Goal: Transaction & Acquisition: Subscribe to service/newsletter

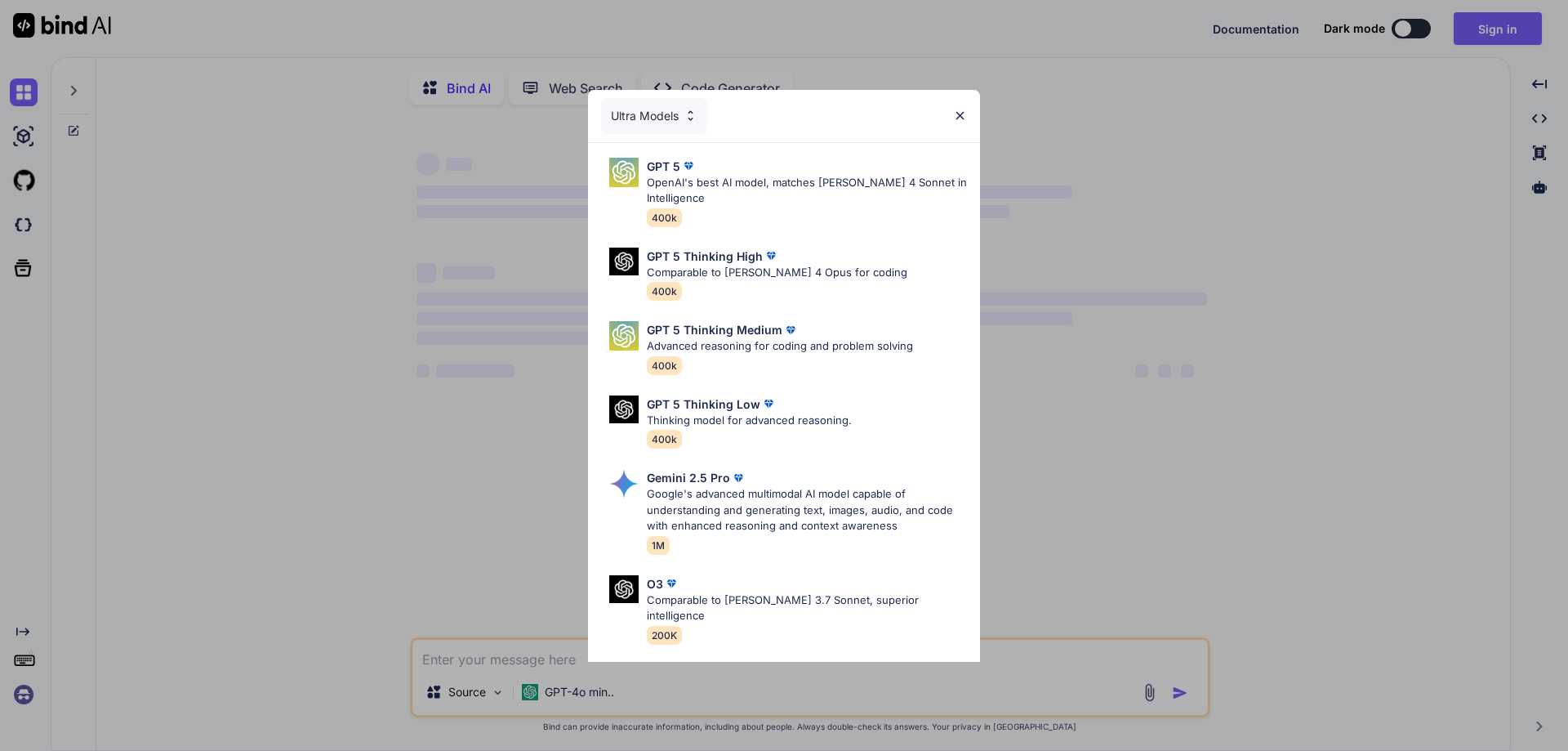
click at [1228, 176] on div "Ultra Models GPT 5 OpenAI's best AI model, matches [PERSON_NAME] 4 Sonnet in In…" at bounding box center [784, 376] width 1568 height 751
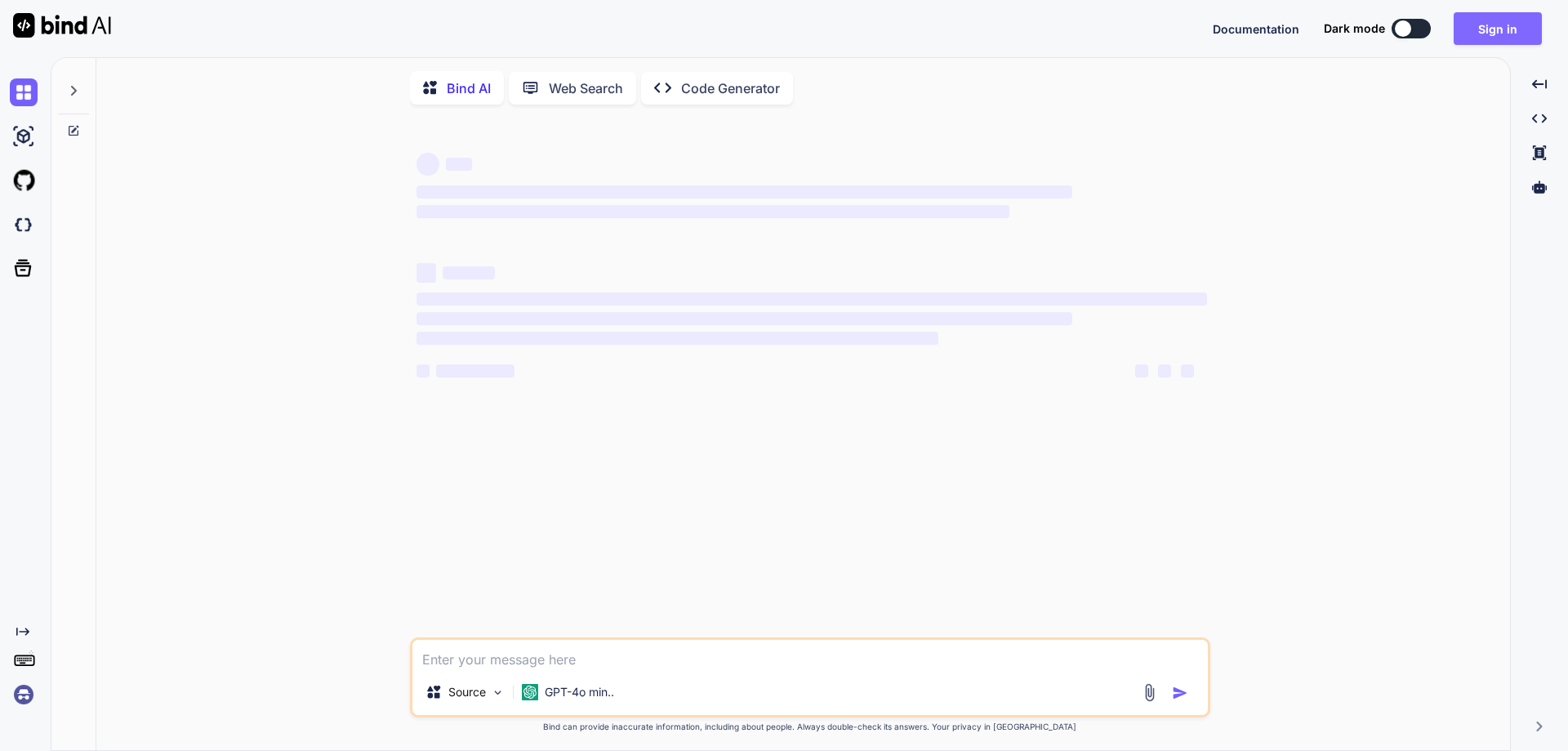
click at [1488, 29] on button "Sign in" at bounding box center [1498, 29] width 89 height 33
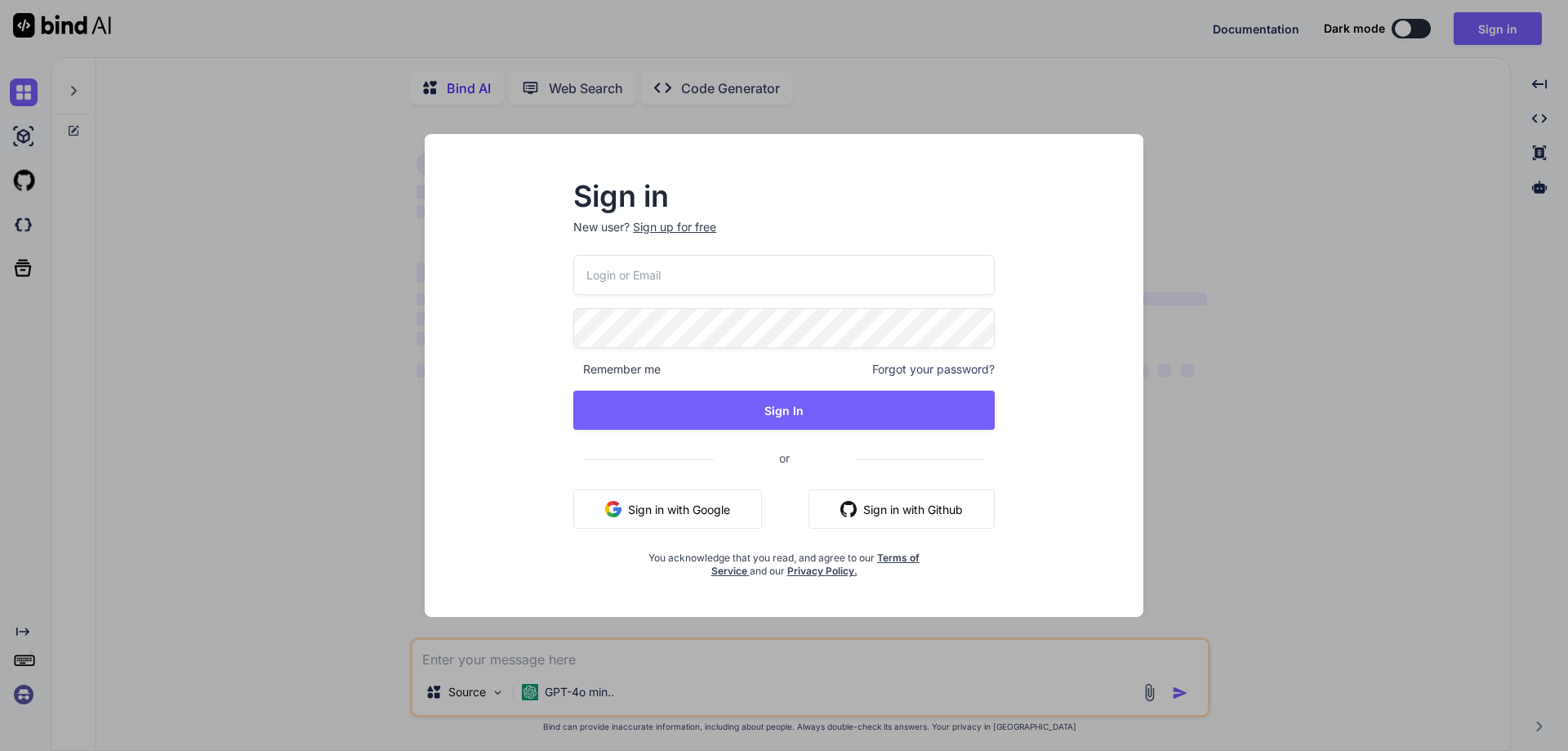
type textarea "x"
click at [713, 495] on button "Sign in with Google" at bounding box center [667, 509] width 189 height 39
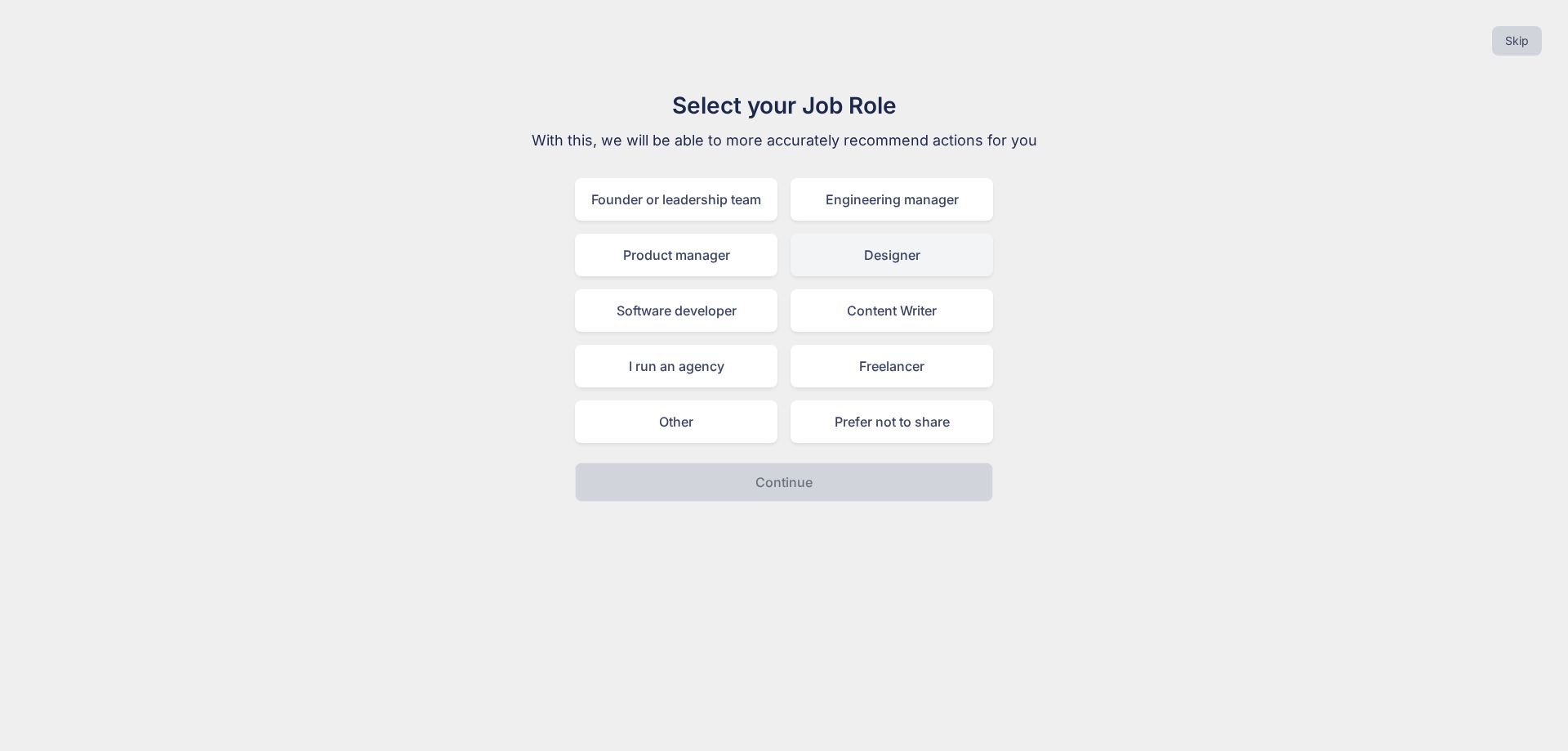
click at [905, 263] on div "Designer" at bounding box center [892, 254] width 203 height 43
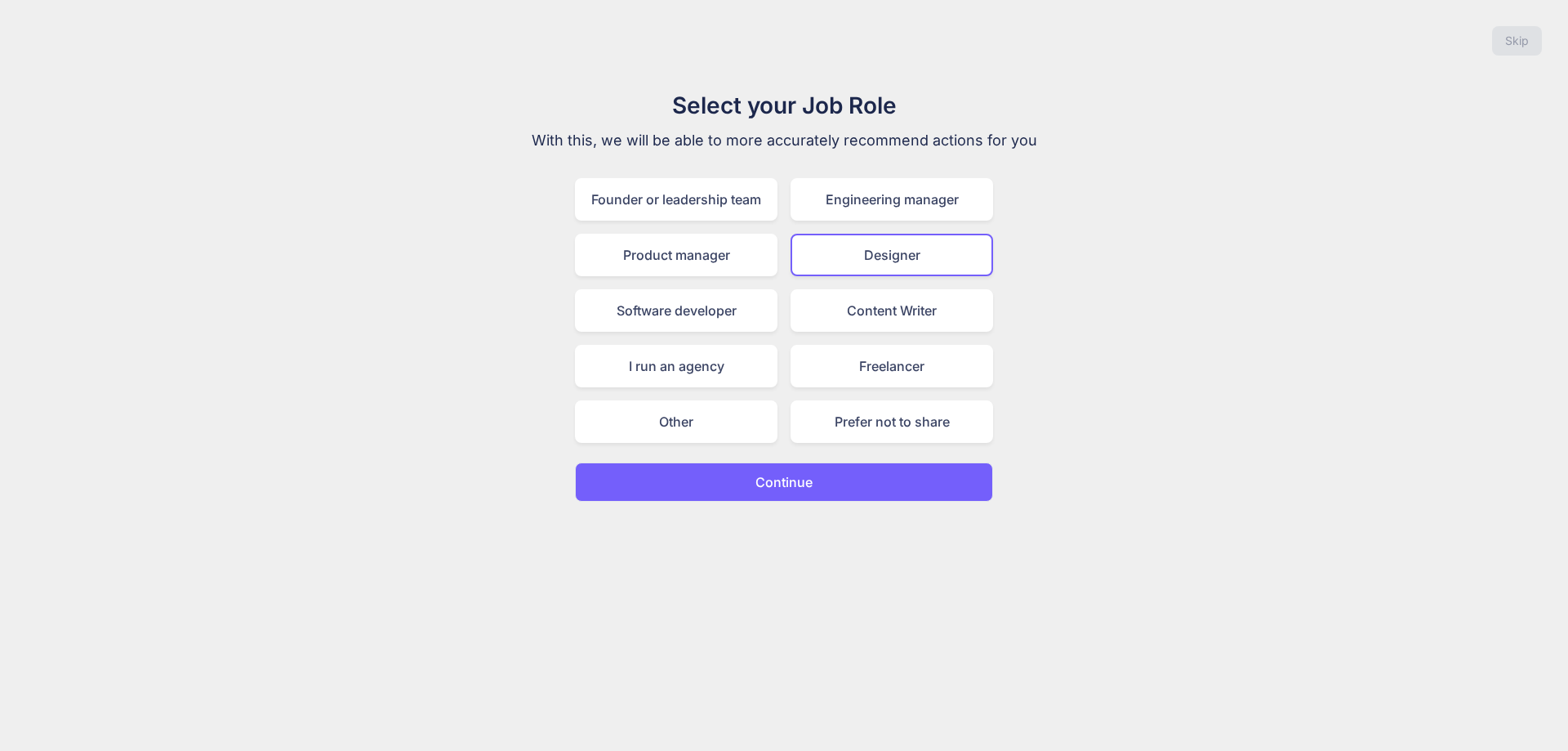
click at [810, 480] on p "Continue" at bounding box center [783, 482] width 57 height 20
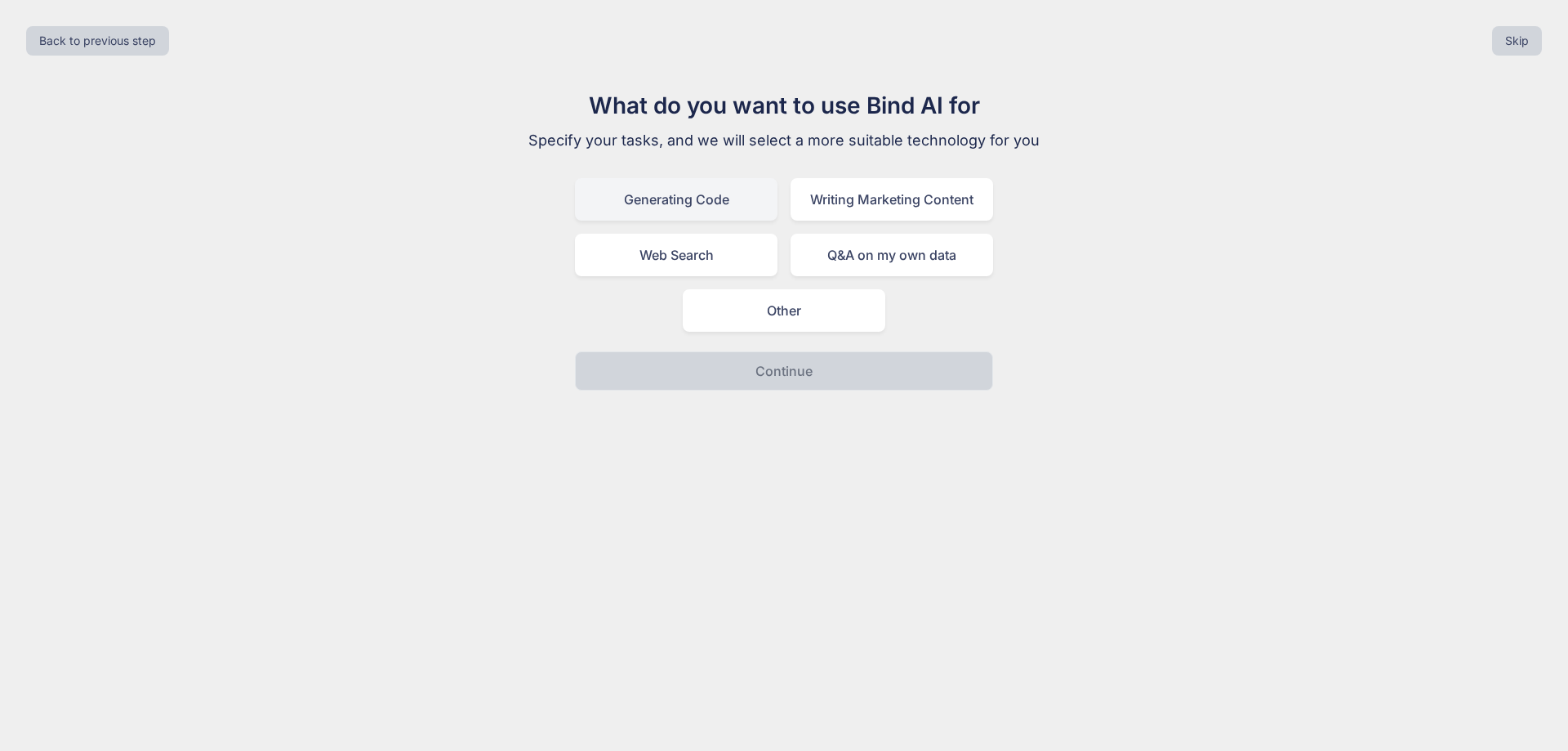
click at [718, 198] on div "Generating Code" at bounding box center [676, 199] width 203 height 43
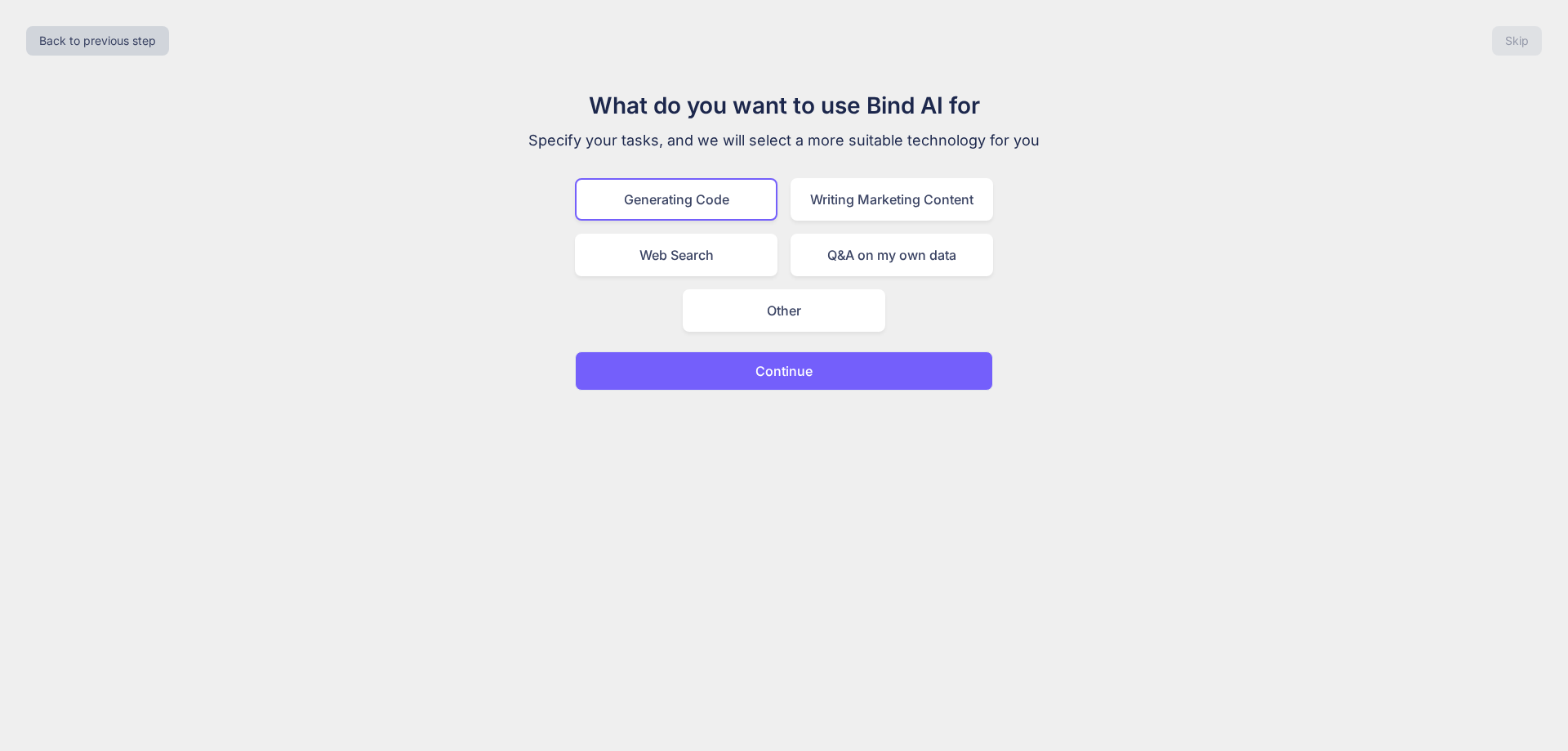
click at [779, 368] on p "Continue" at bounding box center [783, 371] width 57 height 20
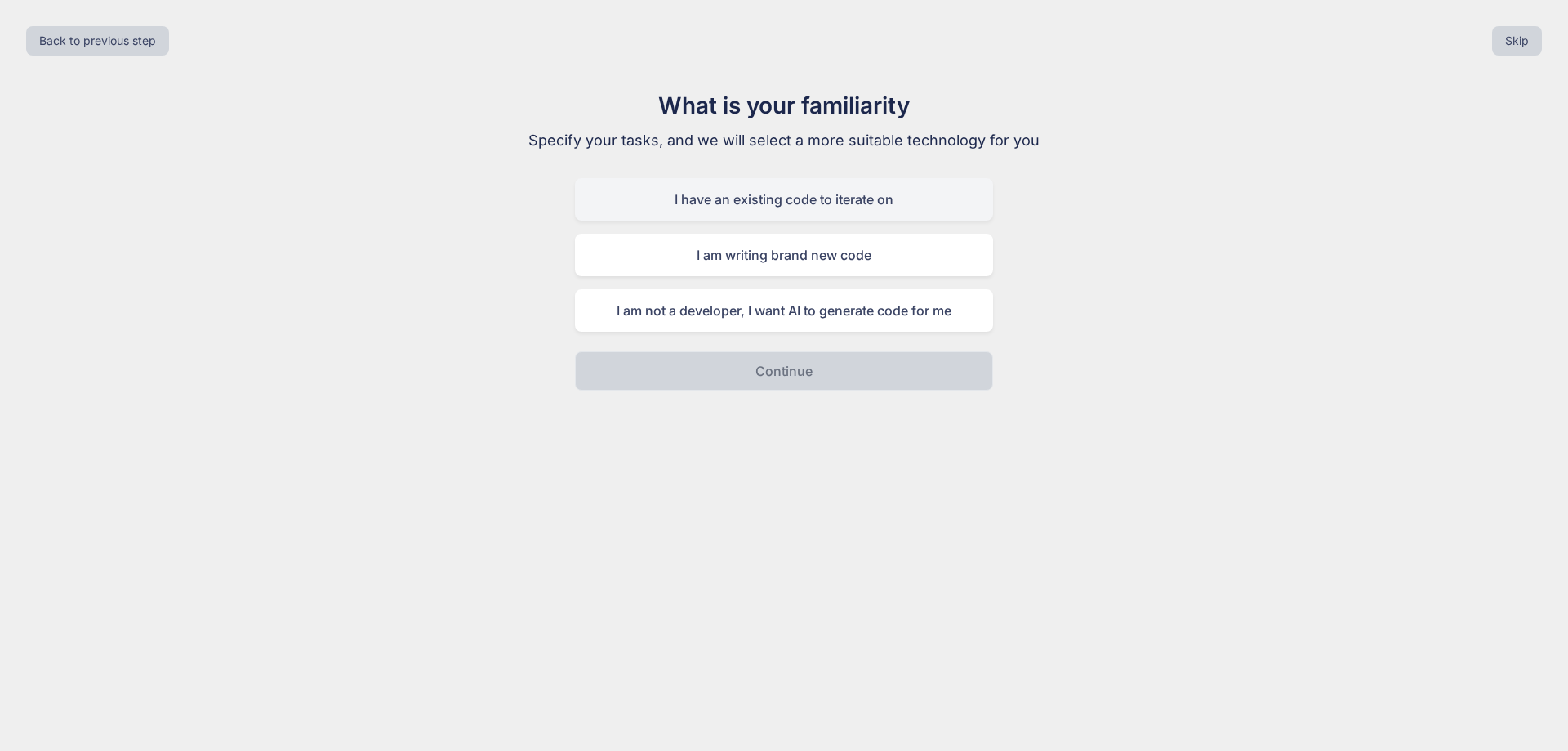
click at [766, 204] on div "I have an existing code to iterate on" at bounding box center [784, 199] width 418 height 43
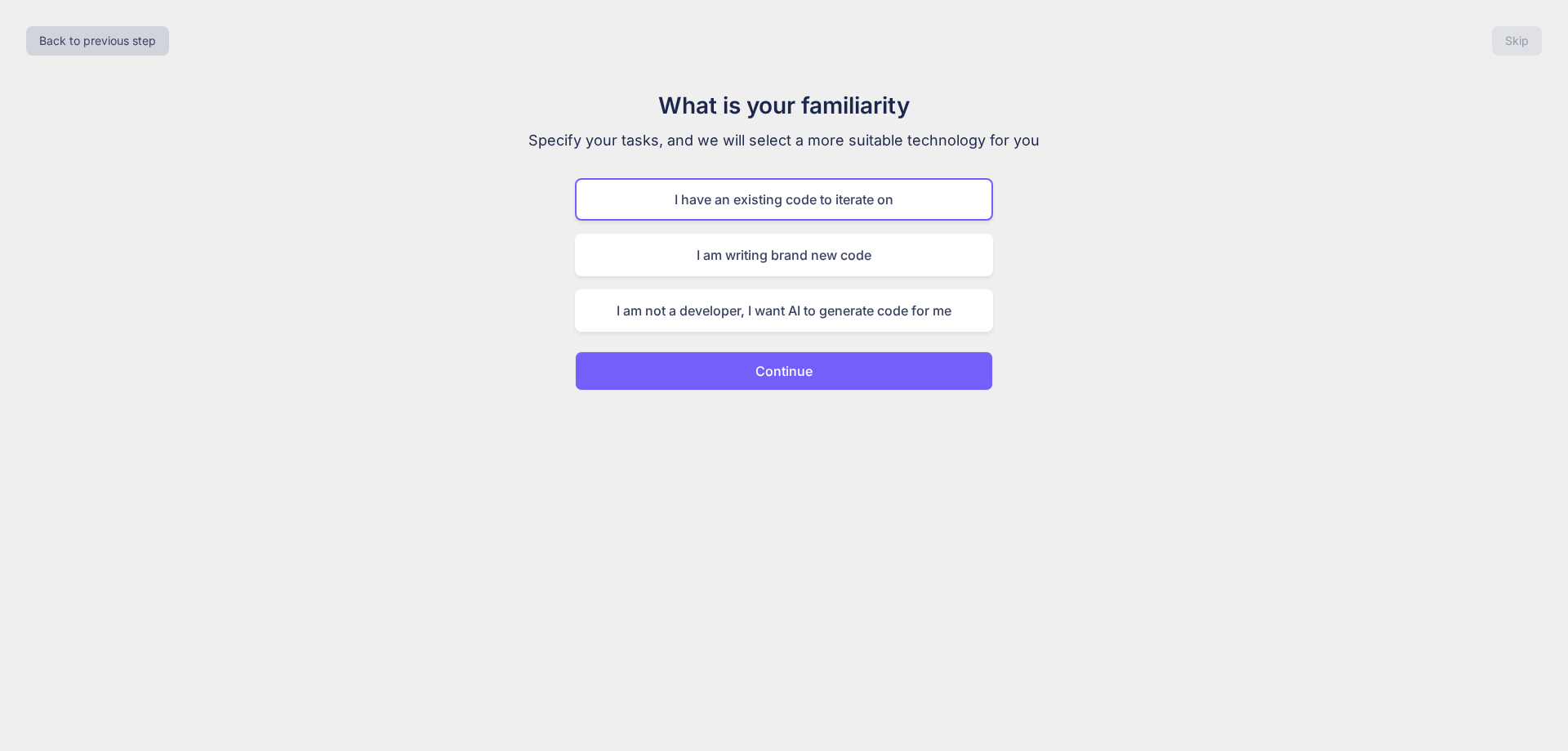
click at [777, 377] on p "Continue" at bounding box center [783, 371] width 57 height 20
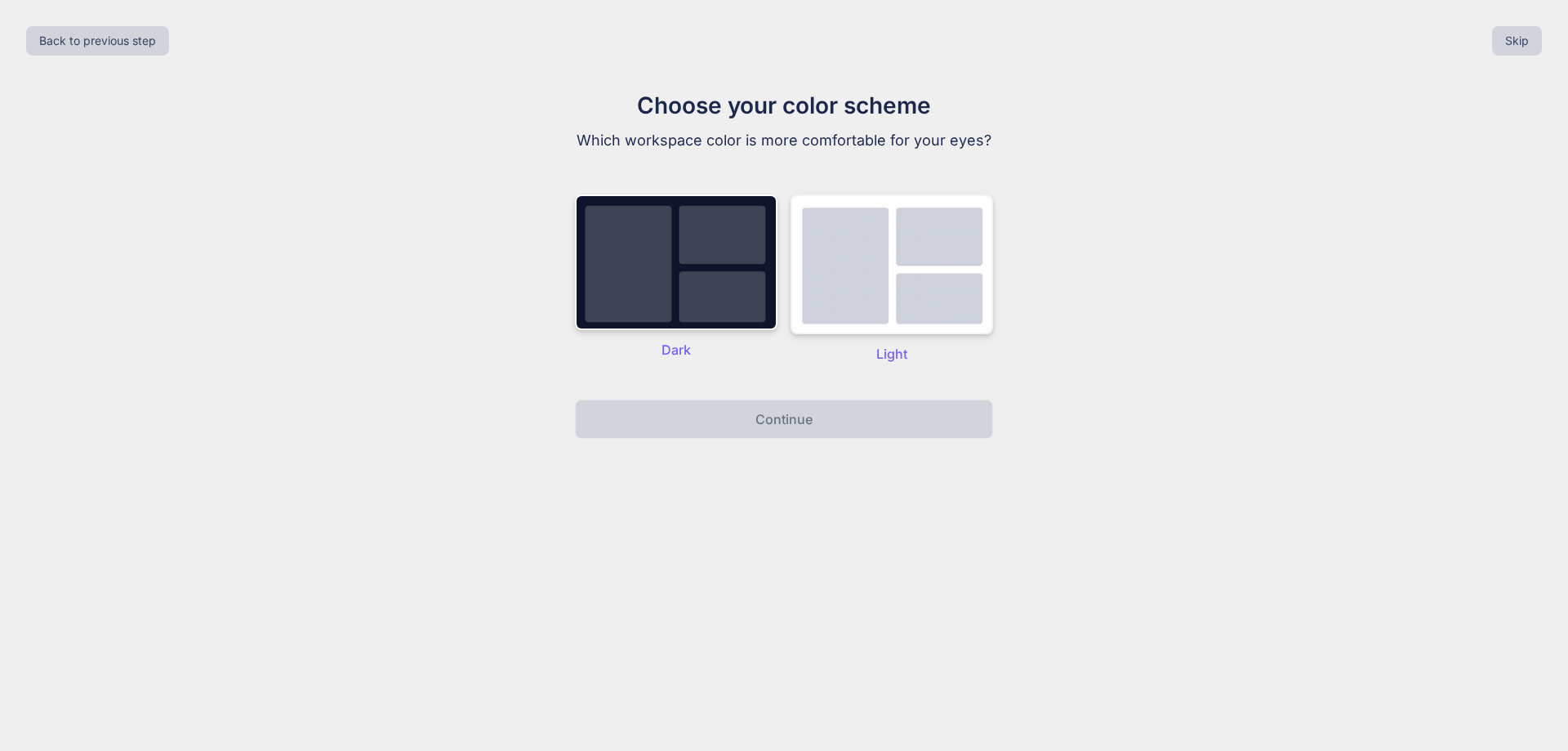
click at [879, 252] on img at bounding box center [892, 264] width 203 height 139
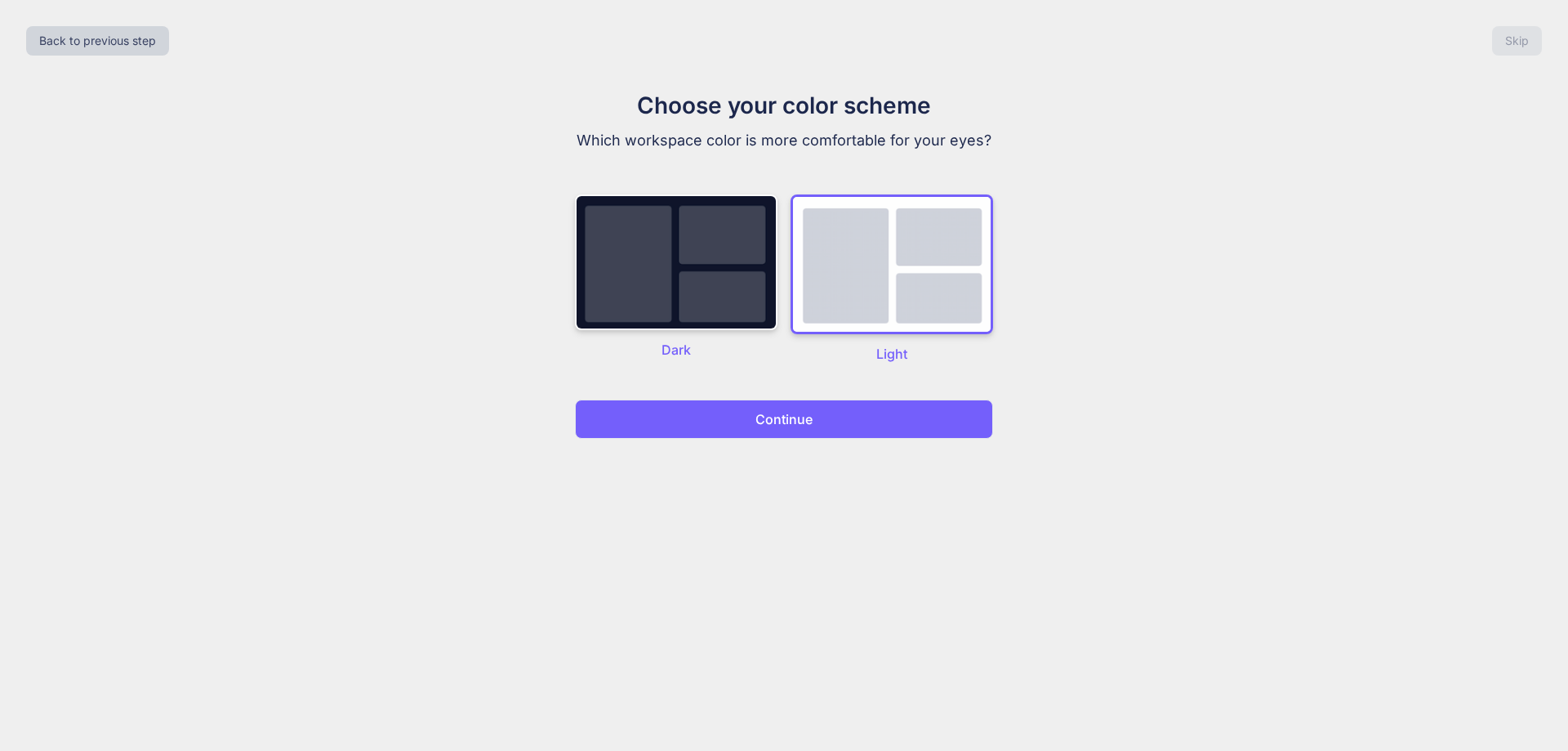
drag, startPoint x: 798, startPoint y: 407, endPoint x: 757, endPoint y: 433, distance: 48.5
click at [798, 408] on button "Continue" at bounding box center [784, 419] width 418 height 39
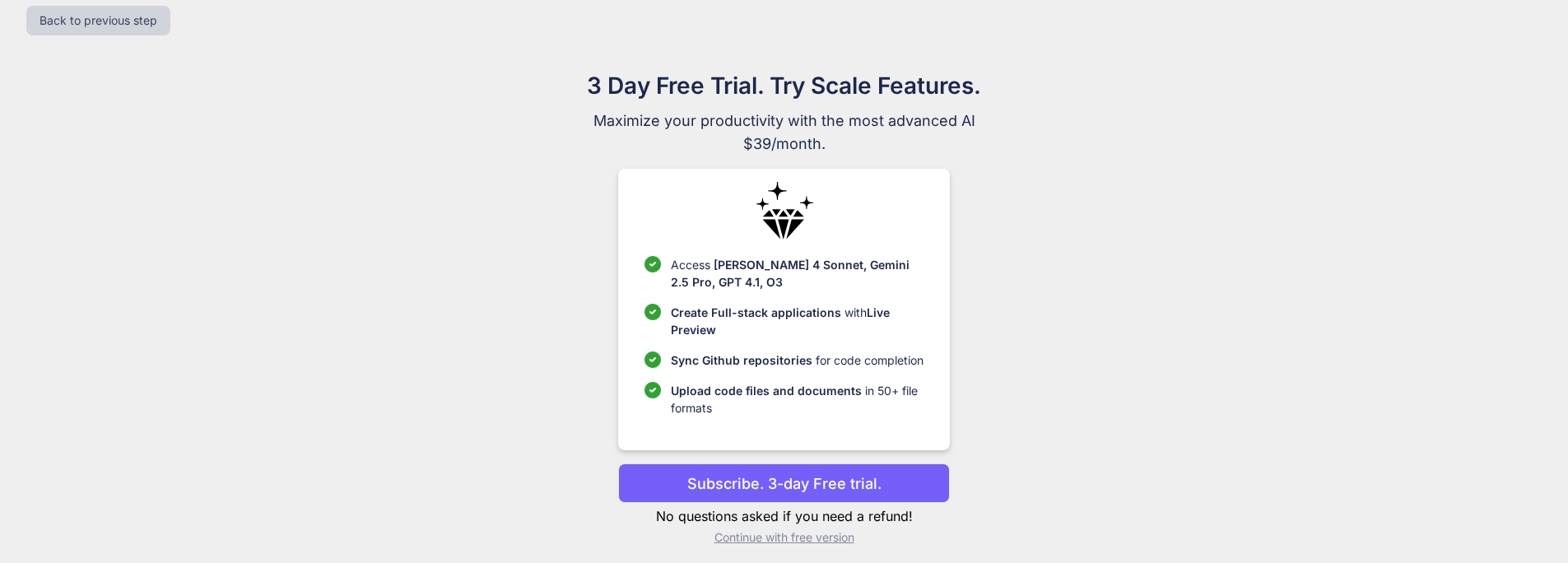
scroll to position [30, 0]
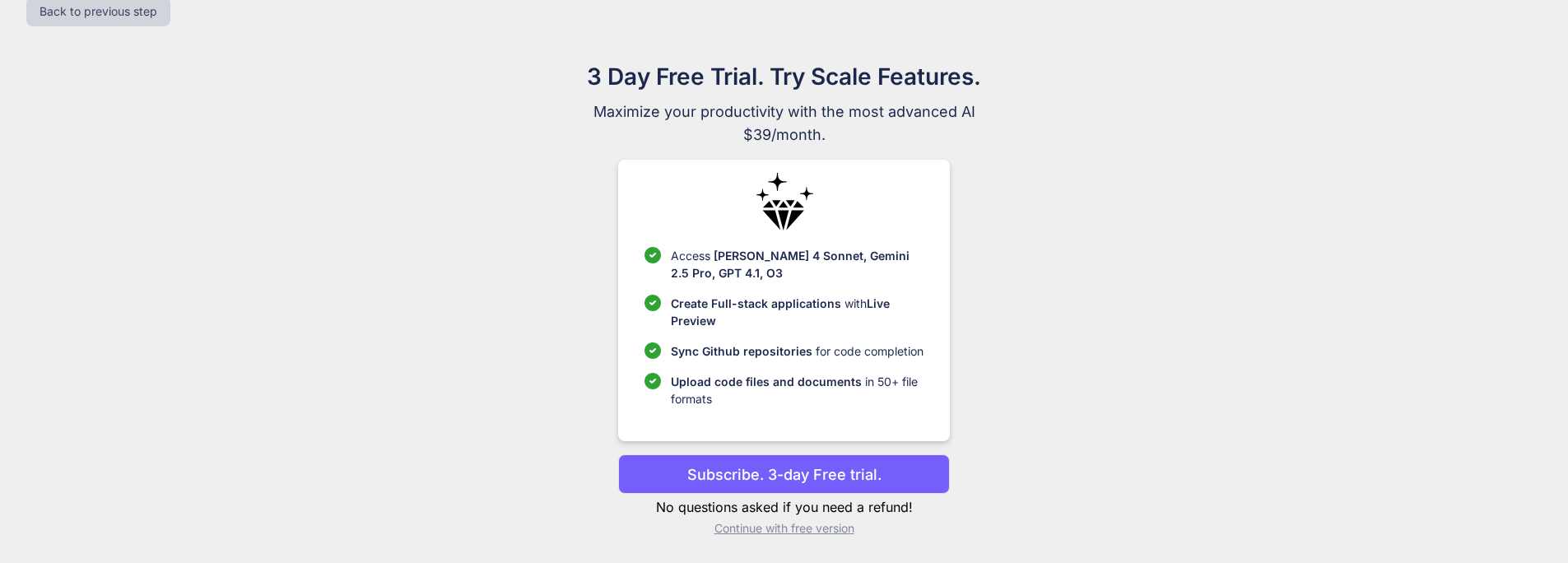
click at [787, 530] on p "Continue with free version" at bounding box center [784, 528] width 332 height 16
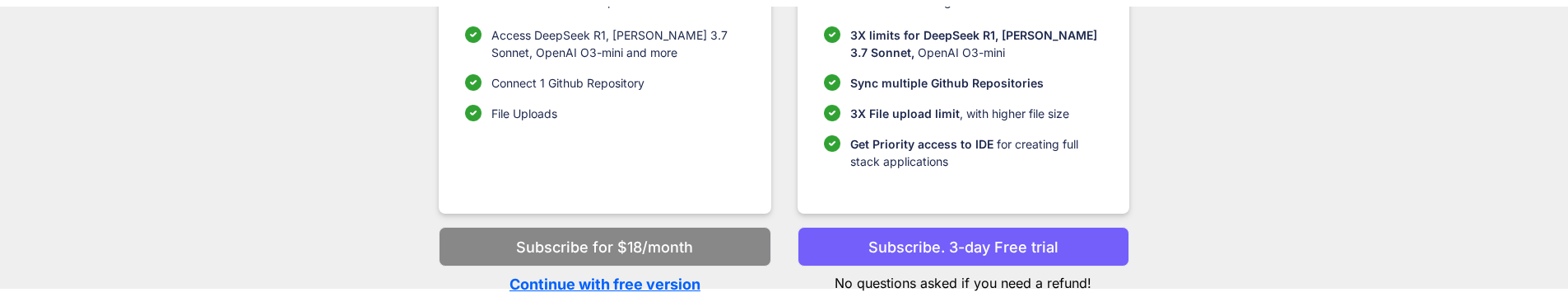
scroll to position [244, 0]
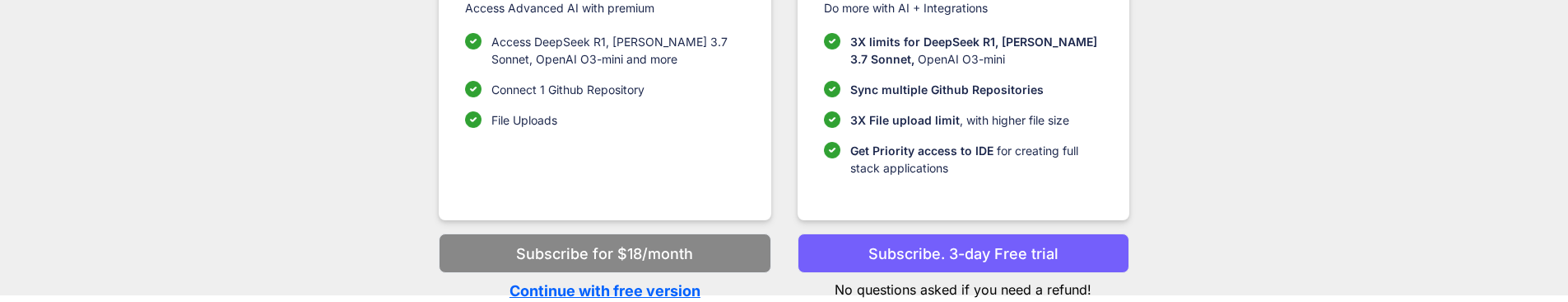
click at [655, 288] on p "Continue with free version" at bounding box center [604, 290] width 332 height 22
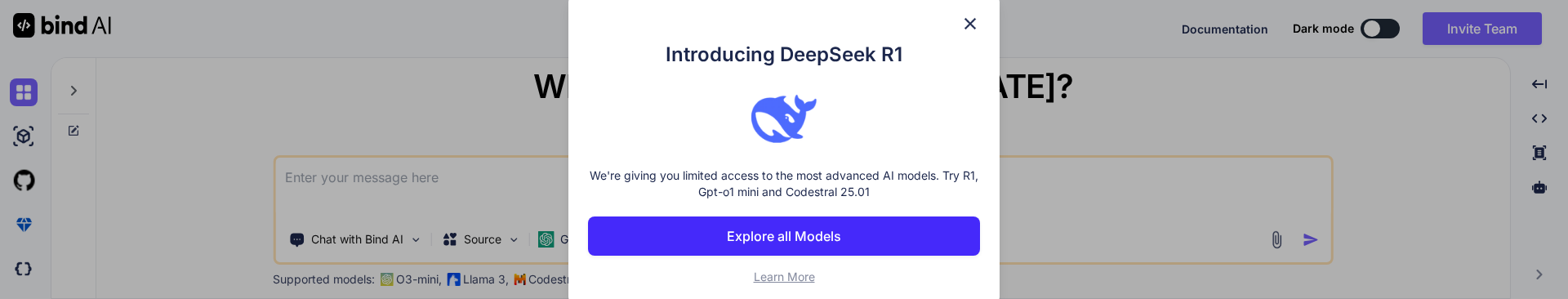
click at [963, 32] on img at bounding box center [970, 23] width 20 height 20
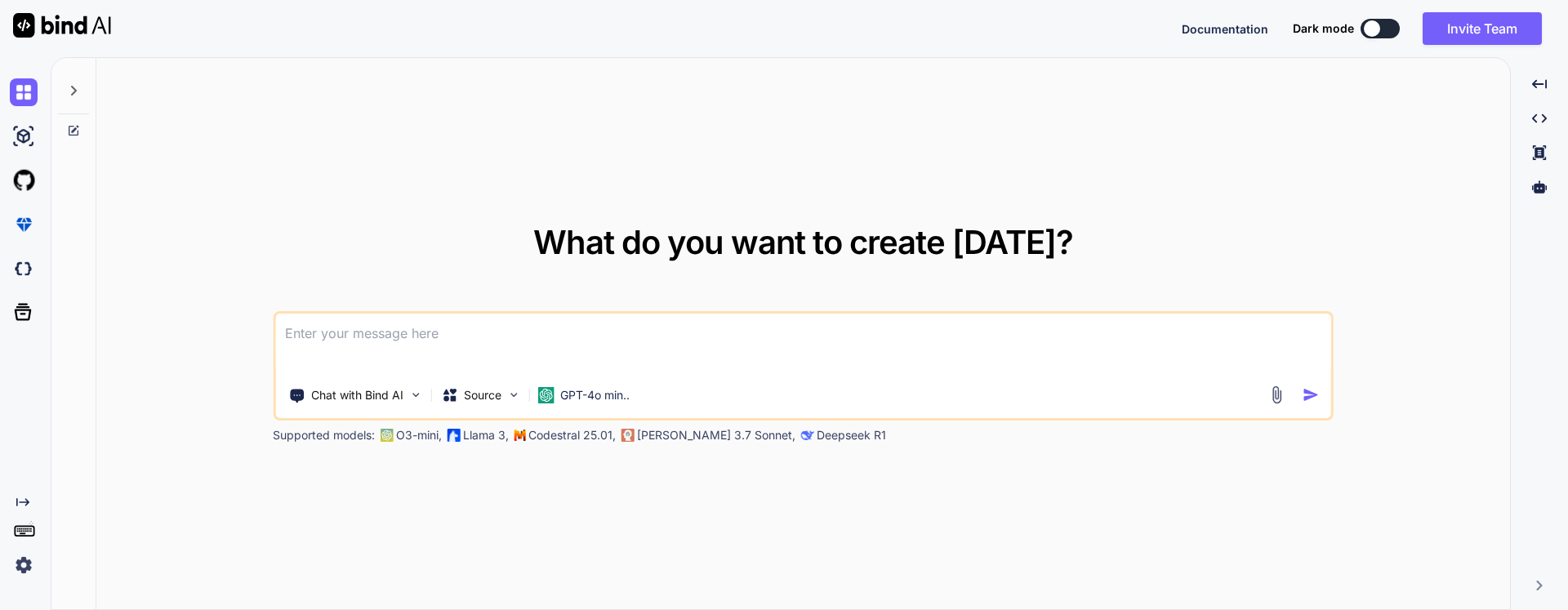
click at [26, 560] on img at bounding box center [24, 565] width 28 height 28
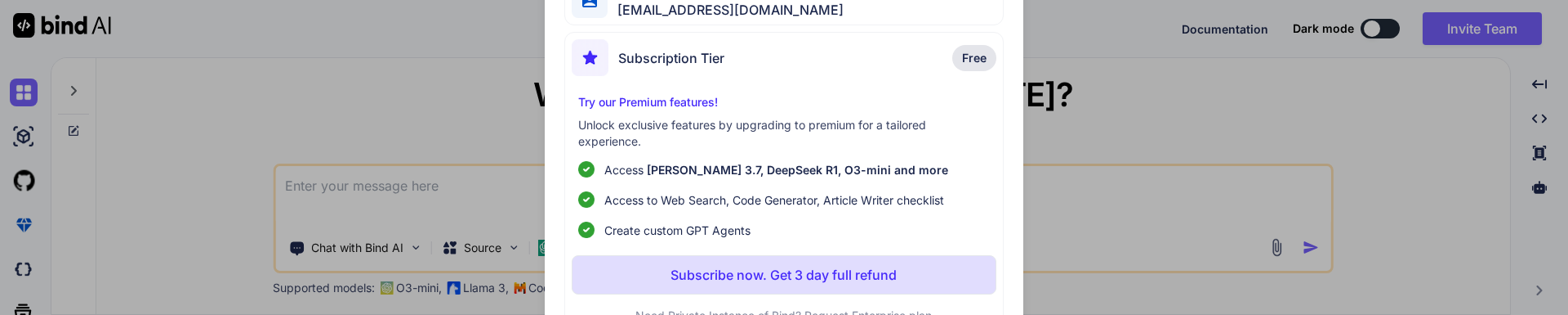
click at [758, 277] on p "Subscribe now. Get 3 day full refund" at bounding box center [783, 275] width 226 height 20
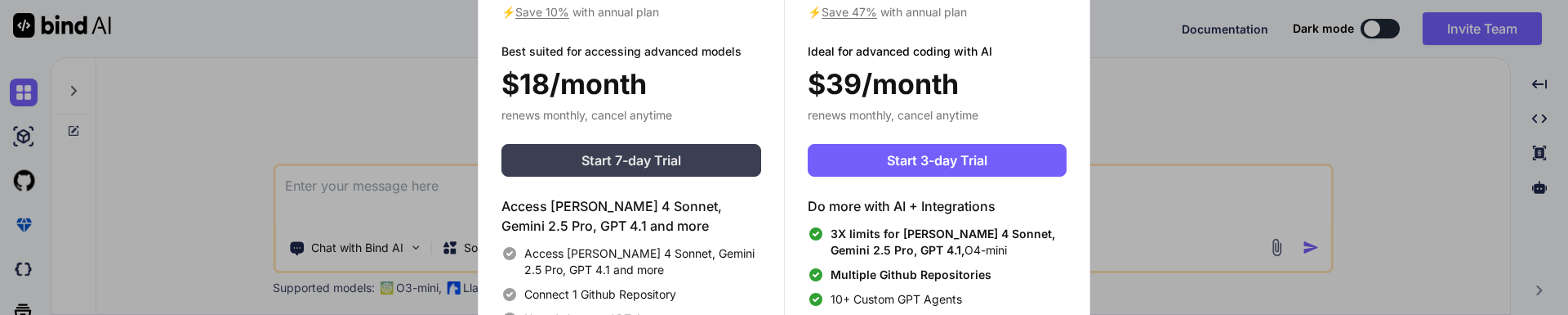
click at [647, 157] on span "Start 7-day Trial" at bounding box center [631, 160] width 99 height 20
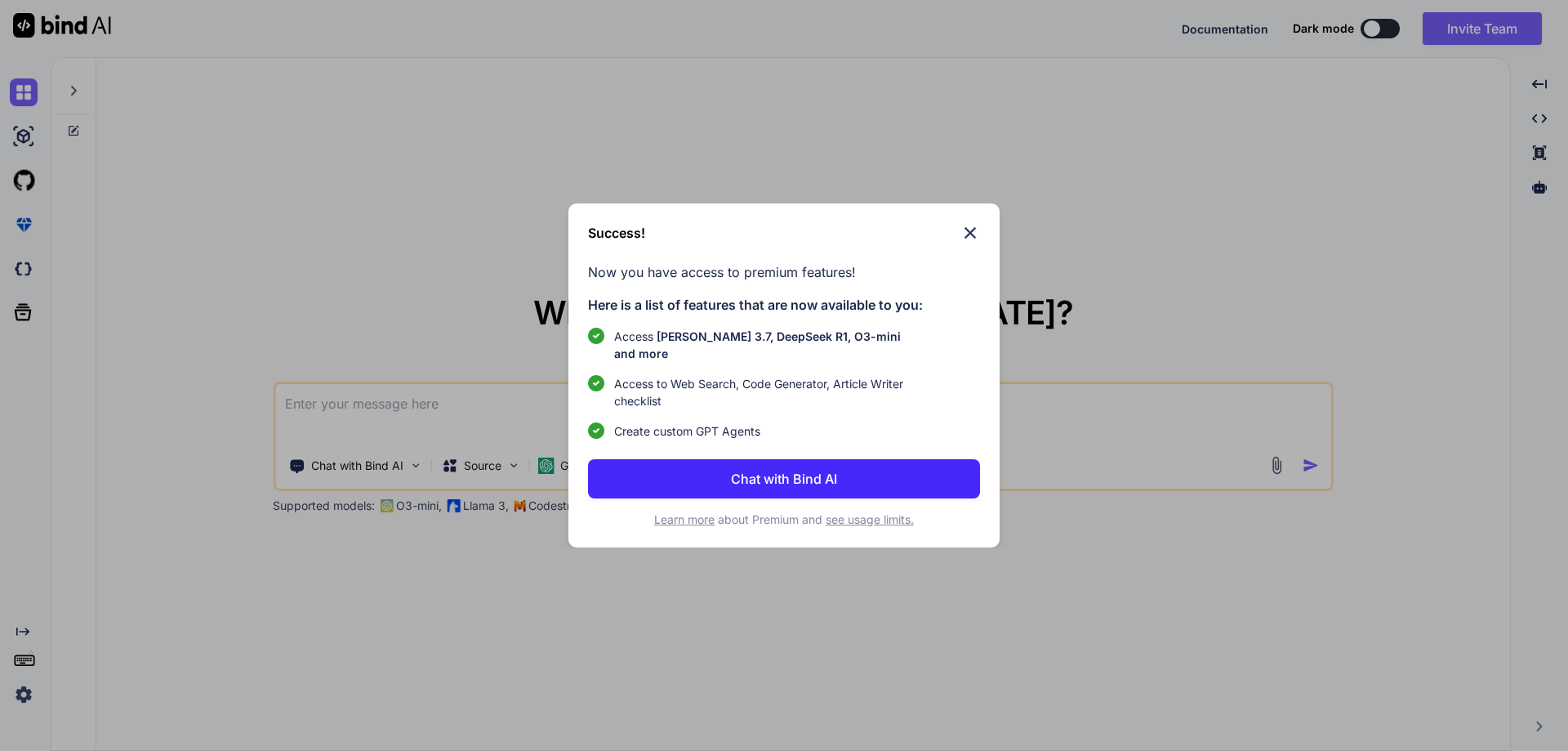
type textarea "x"
click at [782, 469] on p "Chat with Bind AI" at bounding box center [783, 479] width 106 height 20
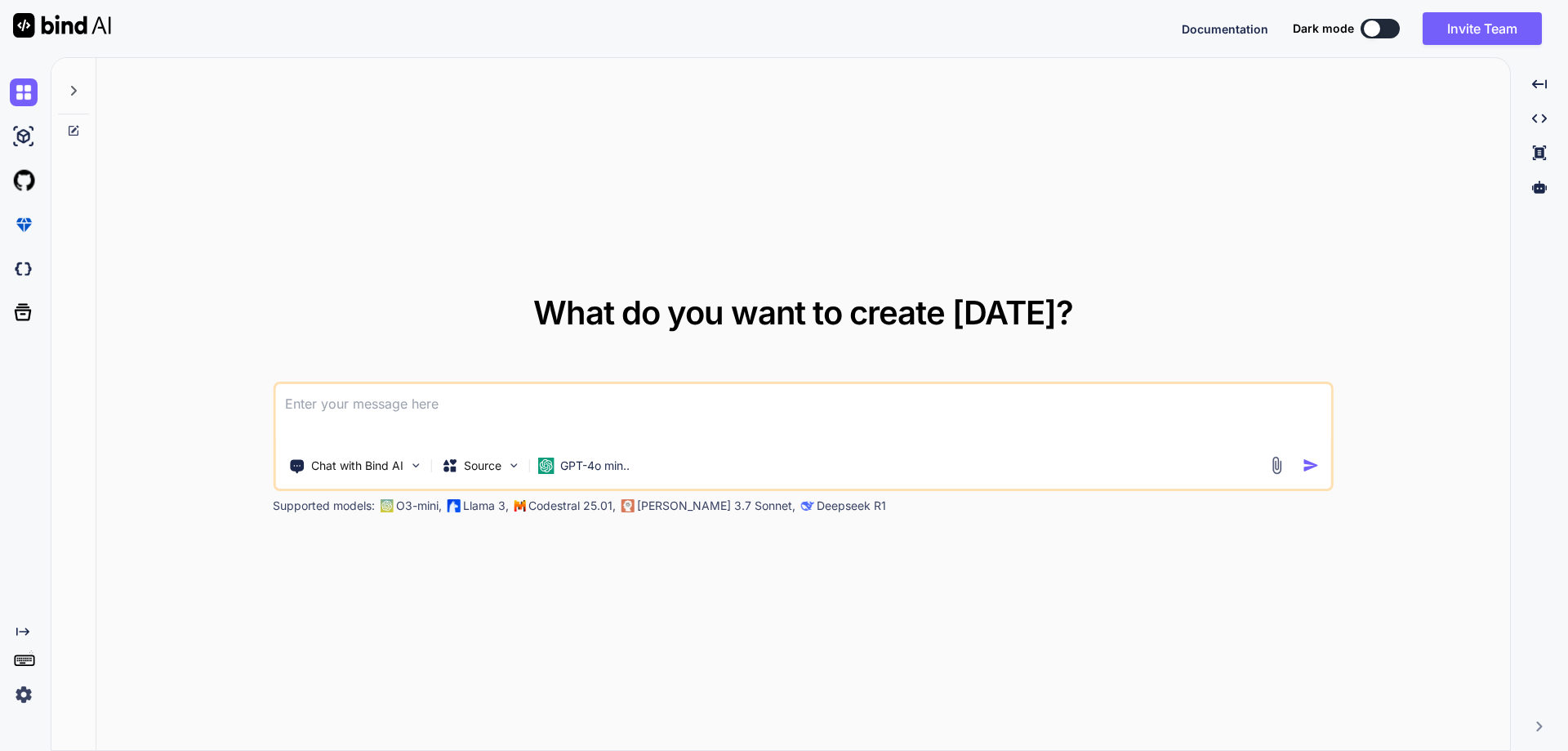
click at [30, 691] on img at bounding box center [24, 694] width 28 height 28
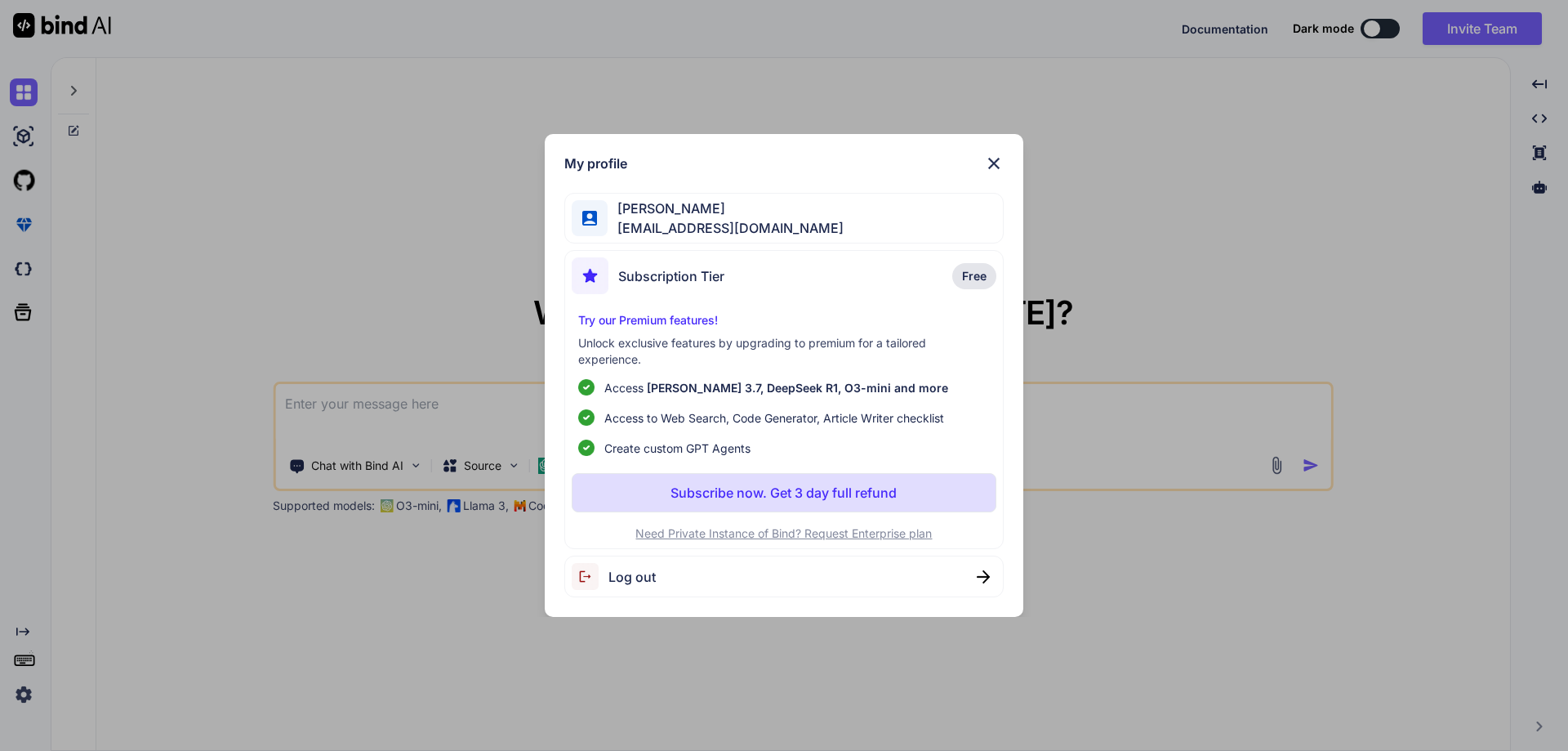
click at [799, 499] on p "Subscribe now. Get 3 day full refund" at bounding box center [783, 493] width 226 height 20
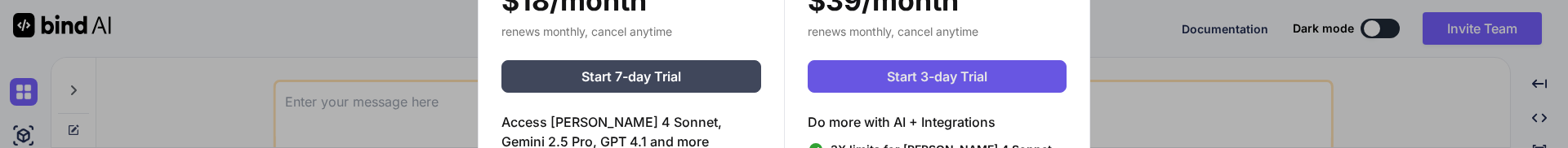
click at [896, 68] on span "Start 3-day Trial" at bounding box center [937, 77] width 100 height 20
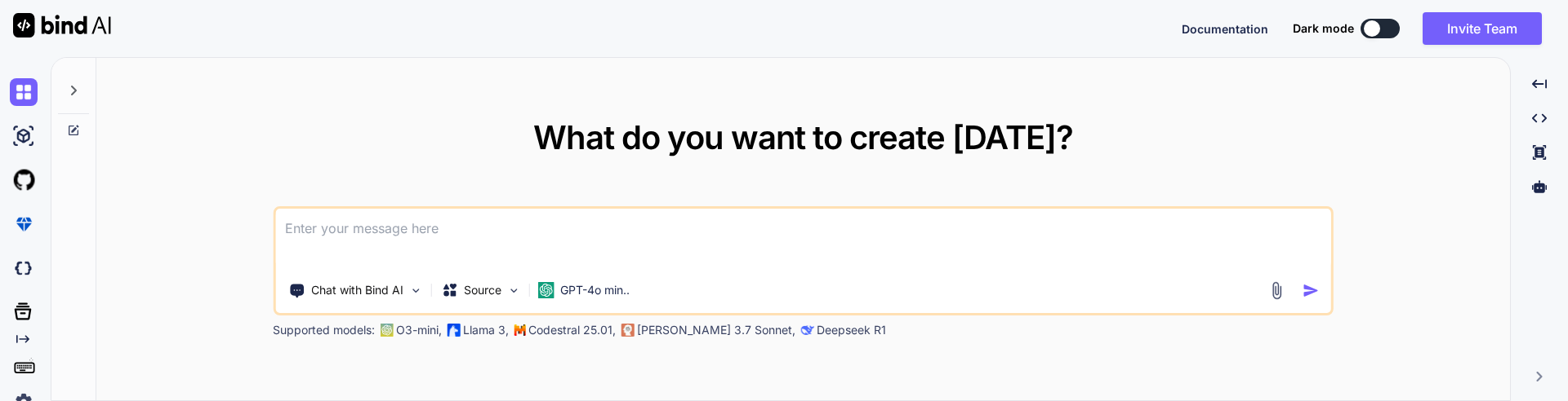
click at [18, 276] on img at bounding box center [24, 402] width 28 height 28
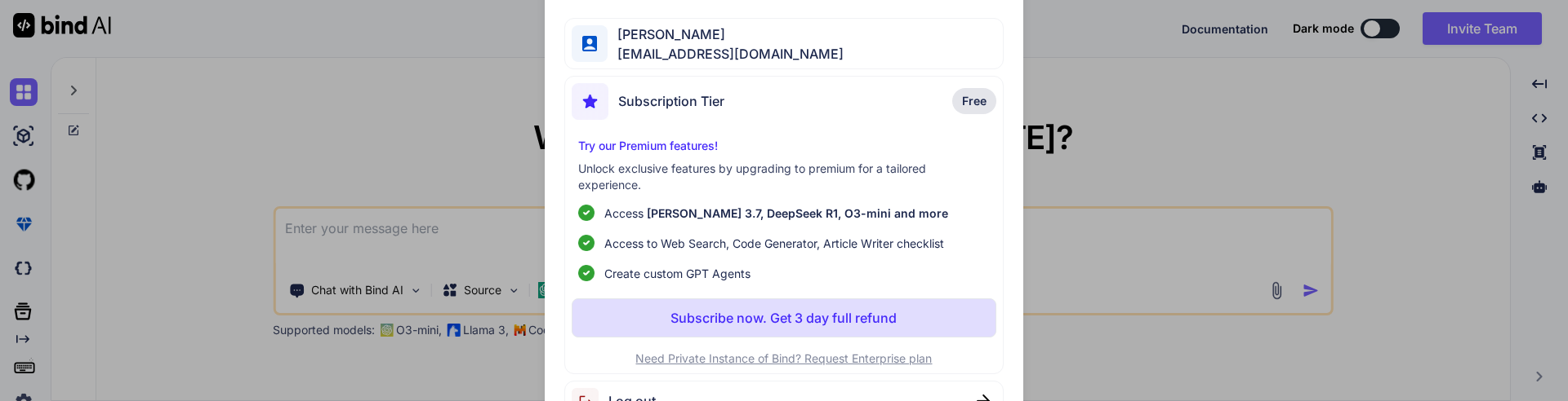
click at [776, 276] on p "Subscribe now. Get 3 day full refund" at bounding box center [783, 318] width 226 height 20
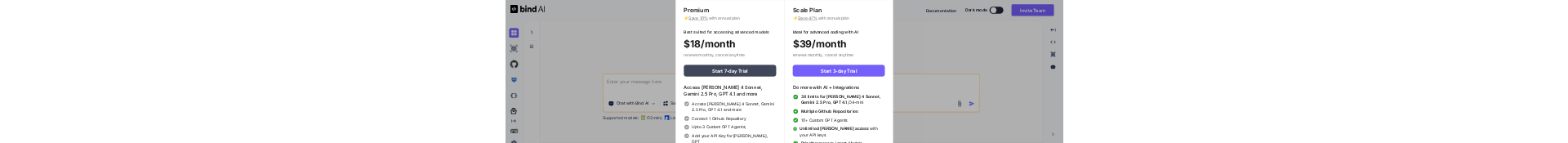
scroll to position [7, 0]
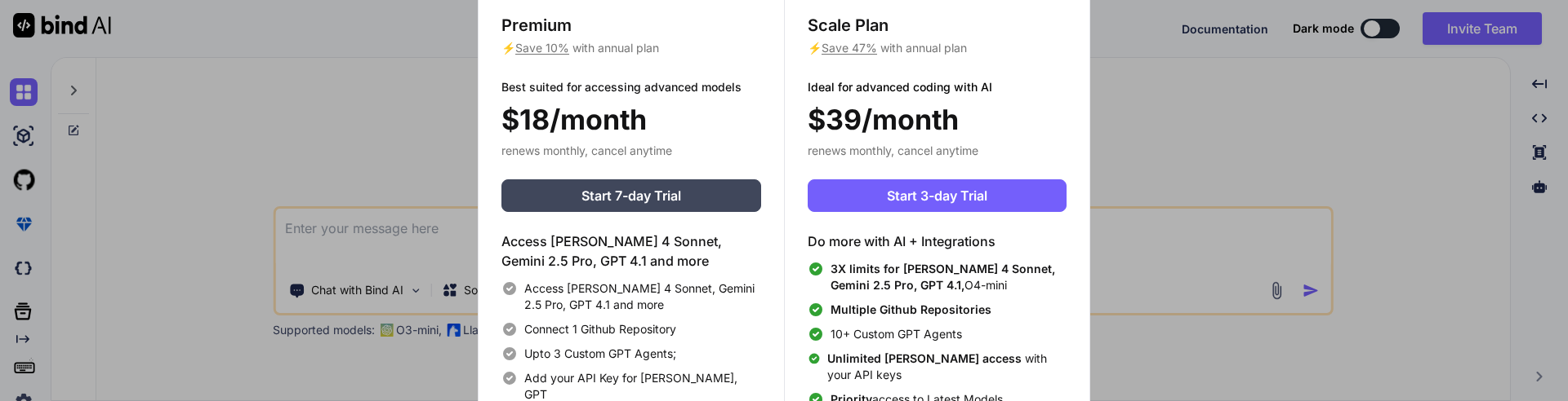
drag, startPoint x: 890, startPoint y: 196, endPoint x: 274, endPoint y: 365, distance: 638.8
click at [848, 198] on button "Start 3-day Trial" at bounding box center [937, 196] width 259 height 33
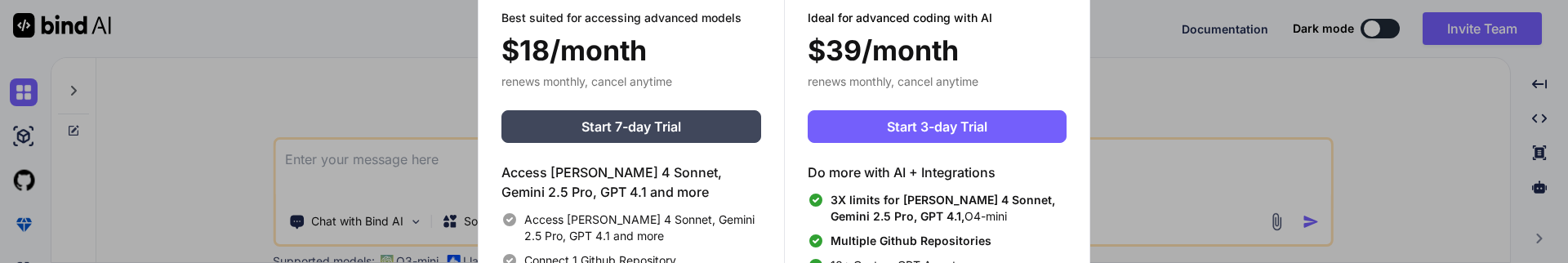
type textarea "x"
